Goal: Task Accomplishment & Management: Manage account settings

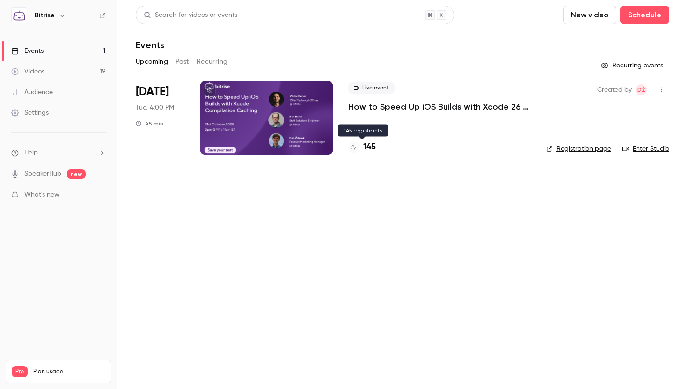
click at [364, 148] on h4 "145" at bounding box center [369, 147] width 13 height 13
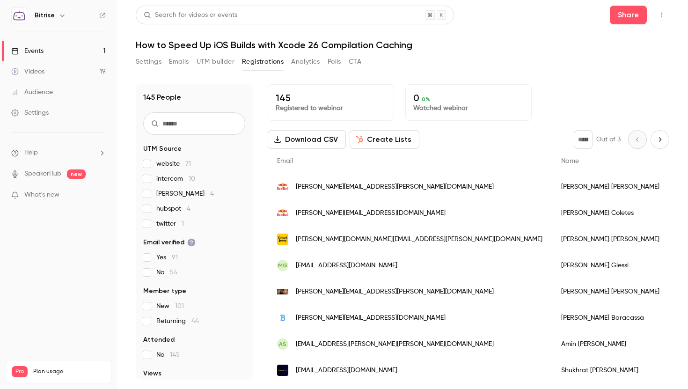
click at [163, 193] on span "[PERSON_NAME] 4" at bounding box center [185, 193] width 58 height 9
click at [70, 55] on link "Events 1" at bounding box center [58, 51] width 117 height 21
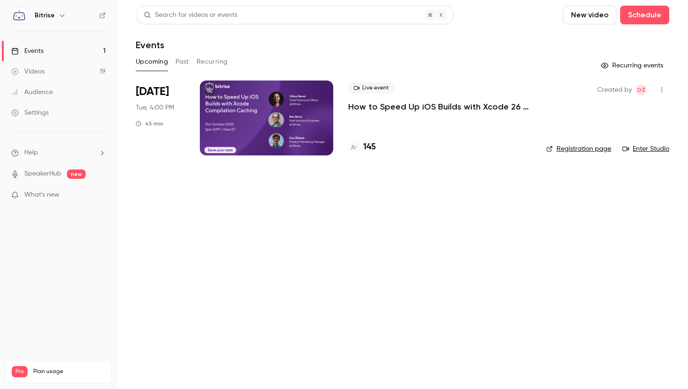
click at [180, 64] on button "Past" at bounding box center [183, 61] width 14 height 15
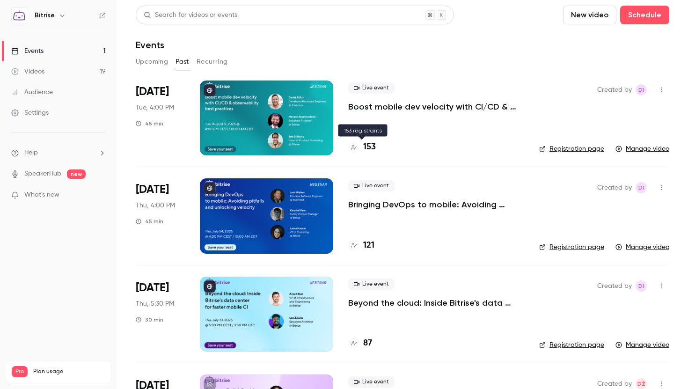
click at [372, 146] on h4 "153" at bounding box center [369, 147] width 13 height 13
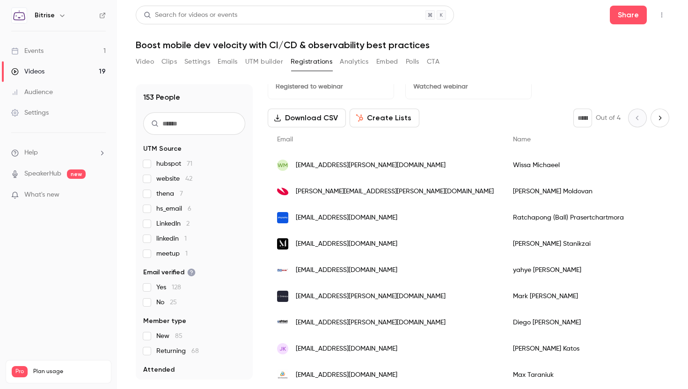
scroll to position [23, 0]
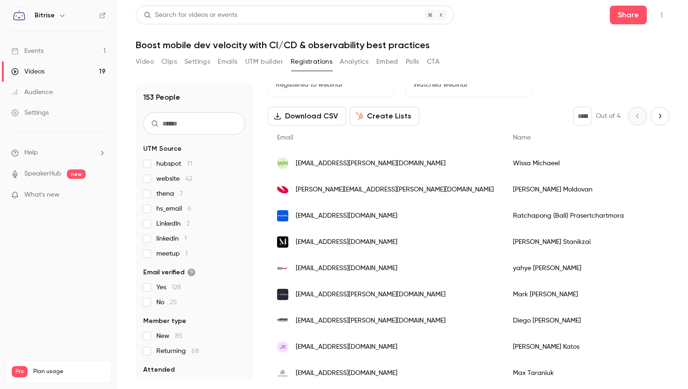
click at [166, 221] on span "LinkedIn 2" at bounding box center [172, 223] width 33 height 9
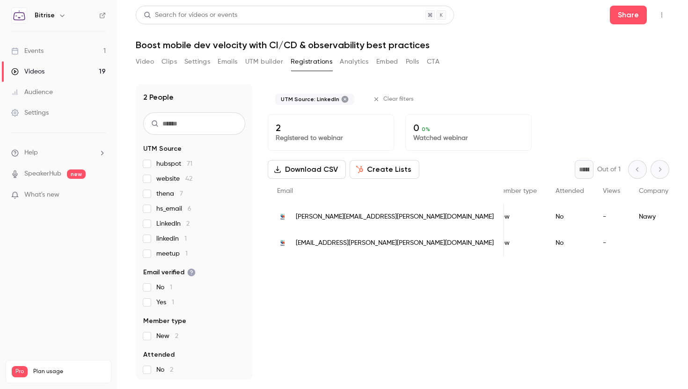
scroll to position [0, 0]
click at [154, 236] on label "linkedin 1" at bounding box center [194, 238] width 102 height 9
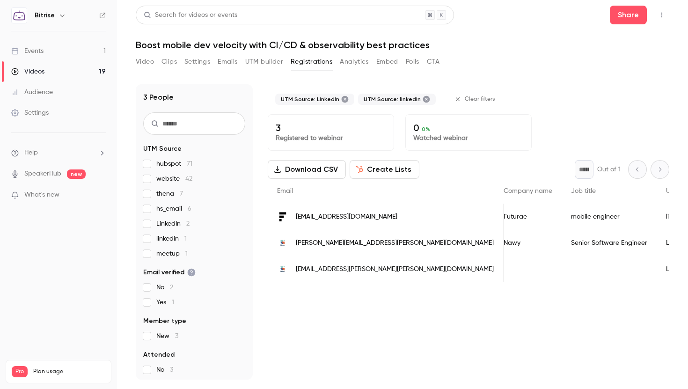
scroll to position [0, 231]
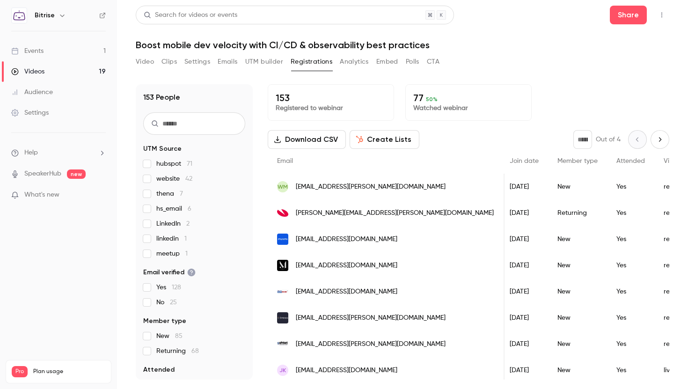
click at [135, 66] on main "Search for videos or events Share Boost mobile dev velocity with CI/CD & observ…" at bounding box center [402, 194] width 571 height 389
click at [144, 62] on button "Video" at bounding box center [145, 61] width 18 height 15
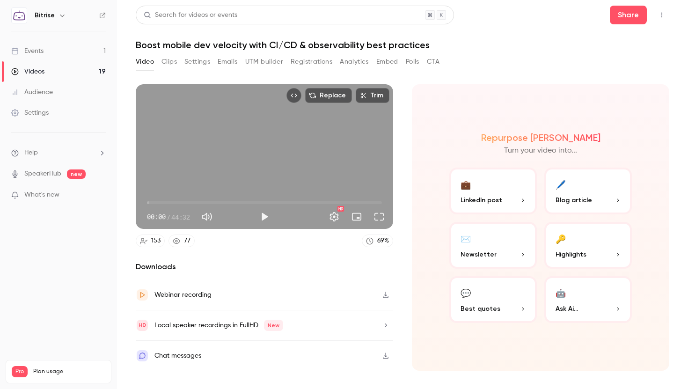
click at [200, 63] on button "Settings" at bounding box center [197, 61] width 26 height 15
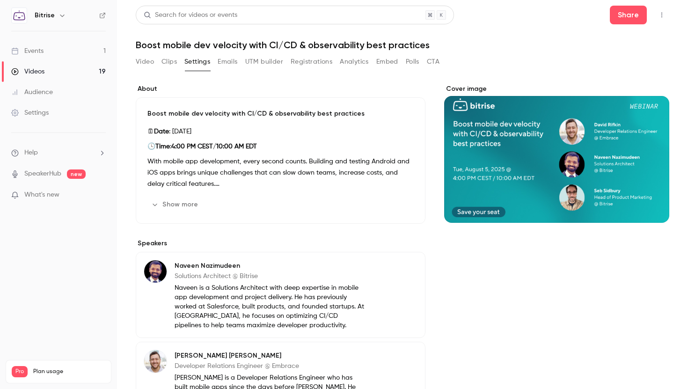
click at [317, 55] on button "Registrations" at bounding box center [312, 61] width 42 height 15
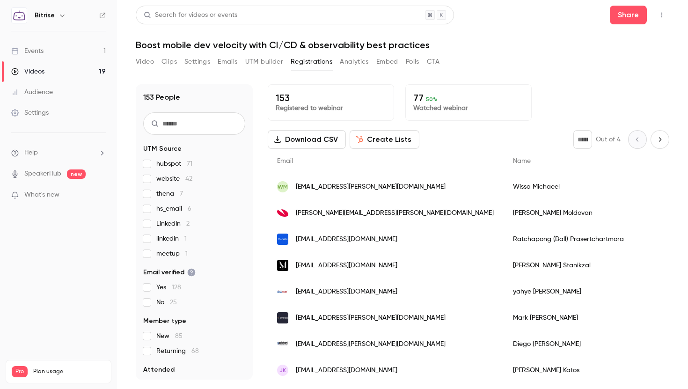
click at [151, 229] on div "hubspot 71 website 42 thena 7 hs_email 6 LinkedIn 2 linkedin 1 meetup 1" at bounding box center [194, 208] width 102 height 99
click at [151, 235] on label "linkedin 1" at bounding box center [194, 238] width 102 height 9
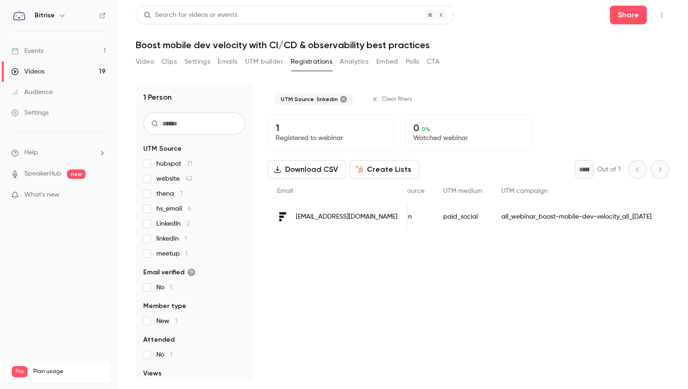
scroll to position [0, 464]
drag, startPoint x: 591, startPoint y: 214, endPoint x: 410, endPoint y: 213, distance: 181.2
click at [470, 213] on div "all_webinar_boost-mobile-dev-velocity_all_2025-06-23" at bounding box center [554, 217] width 169 height 26
copy div "all_webinar_boost-mobile-dev-velocity_all_2025-06-23"
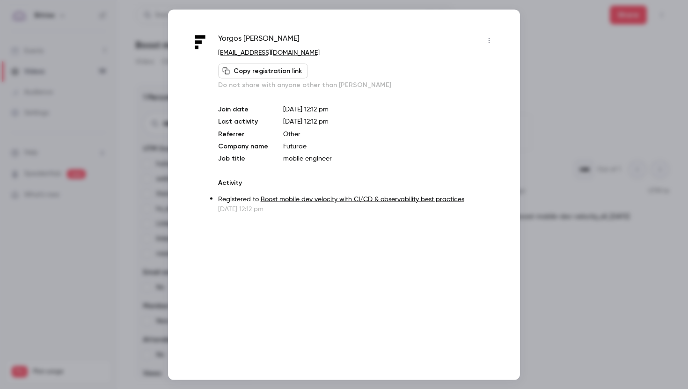
click at [534, 49] on div at bounding box center [344, 194] width 688 height 389
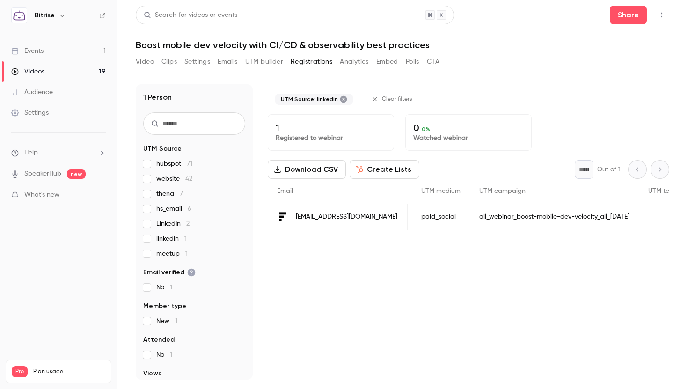
click at [155, 241] on label "linkedin 1" at bounding box center [194, 238] width 102 height 9
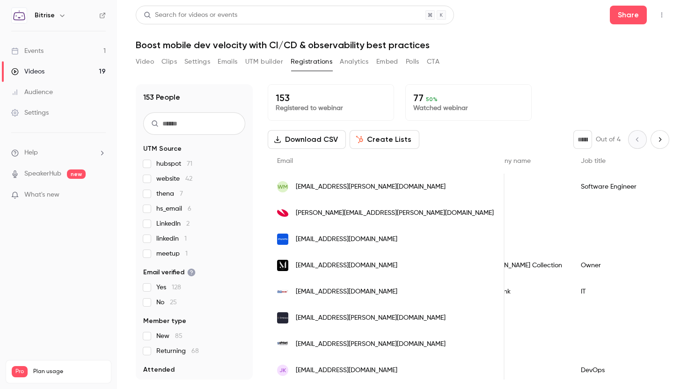
click at [151, 225] on label "LinkedIn 2" at bounding box center [194, 223] width 102 height 9
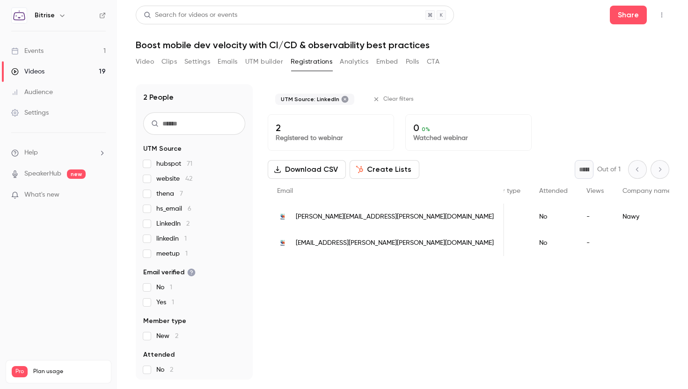
scroll to position [0, 0]
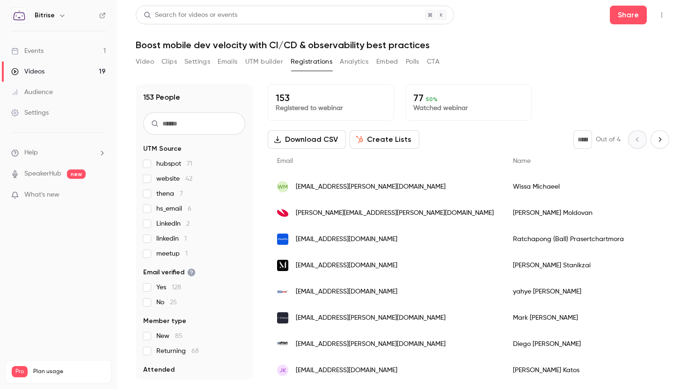
click at [145, 247] on div "hubspot 71 website 42 thena 7 hs_email 6 LinkedIn 2 linkedin 1 meetup 1" at bounding box center [194, 208] width 102 height 99
click at [152, 236] on label "linkedin 1" at bounding box center [194, 238] width 102 height 9
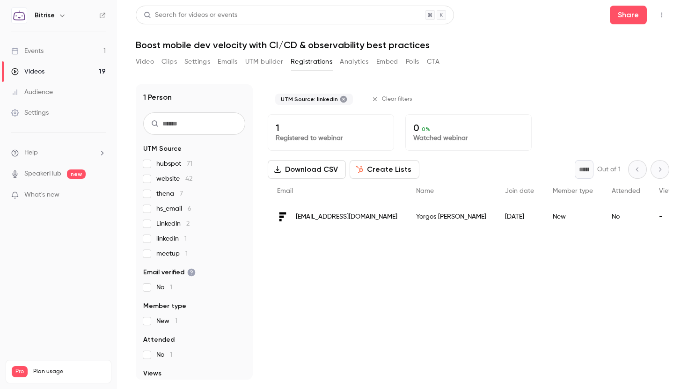
click at [145, 243] on label "linkedin 1" at bounding box center [194, 238] width 102 height 9
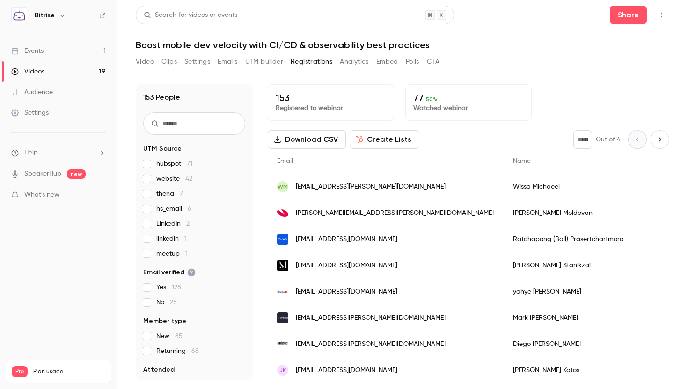
click at [167, 243] on span "linkedin 1" at bounding box center [171, 238] width 30 height 9
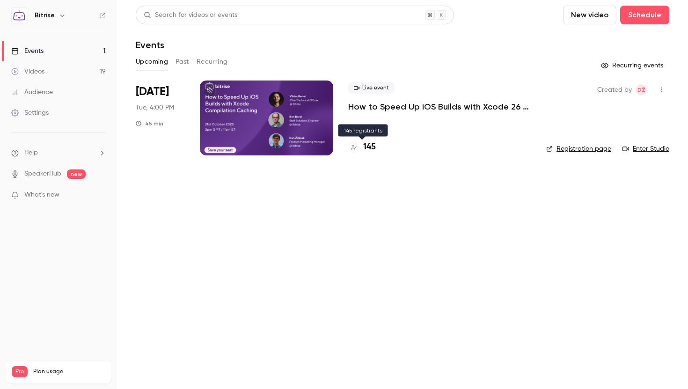
click at [364, 147] on h4 "145" at bounding box center [369, 147] width 13 height 13
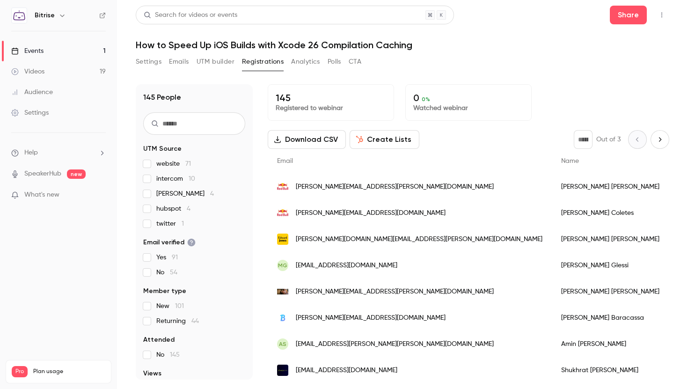
click at [172, 196] on span "[PERSON_NAME] 4" at bounding box center [185, 193] width 58 height 9
